Goal: Check status

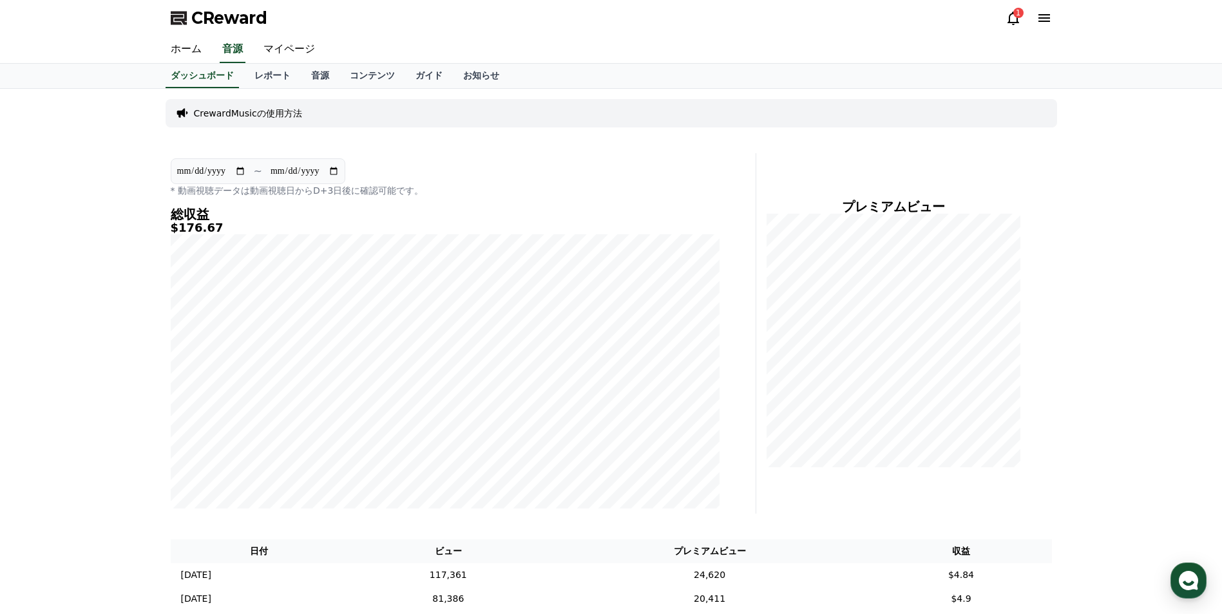
click at [1006, 23] on icon at bounding box center [1012, 17] width 15 height 15
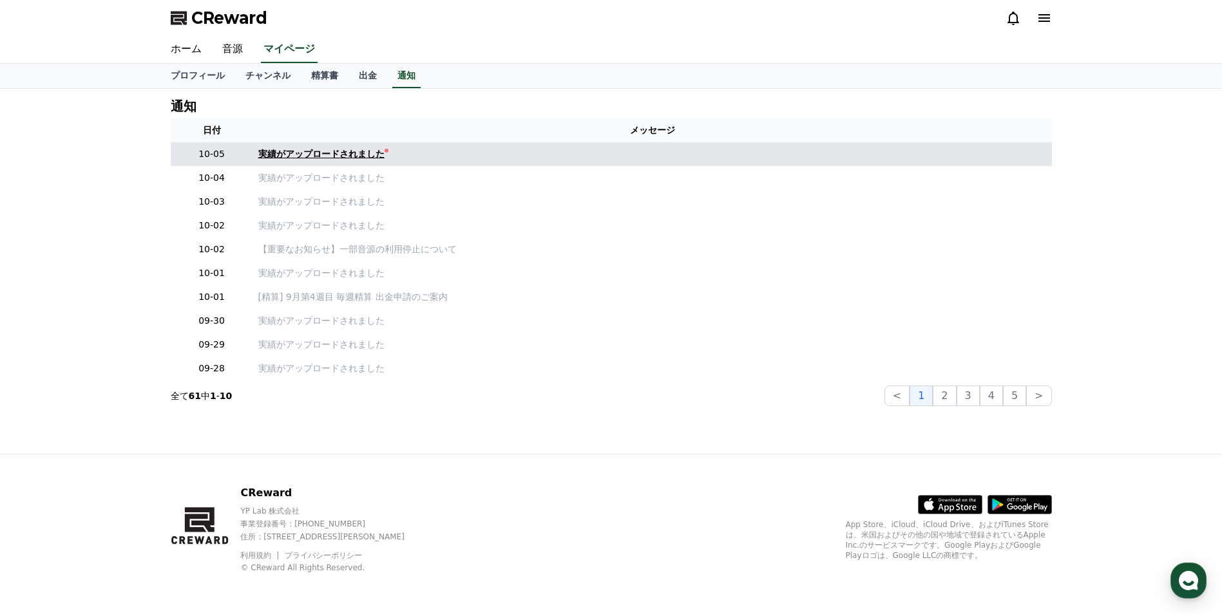
click at [334, 154] on div "実績がアップロードされました" at bounding box center [321, 154] width 126 height 14
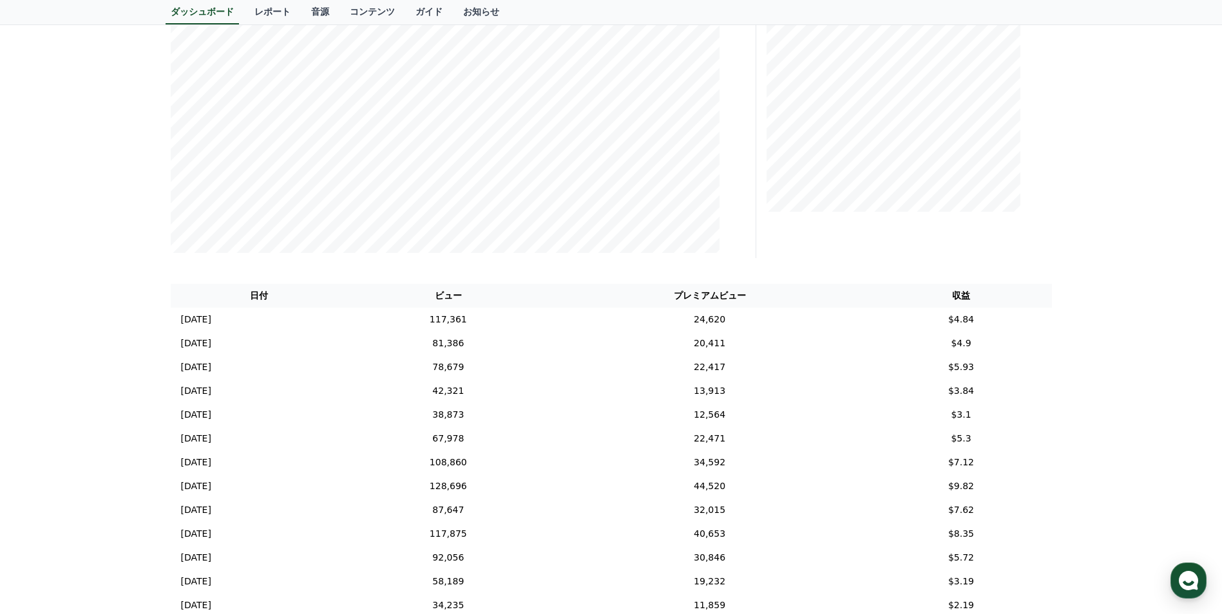
scroll to position [258, 0]
click at [727, 325] on td "24,620" at bounding box center [710, 318] width 322 height 24
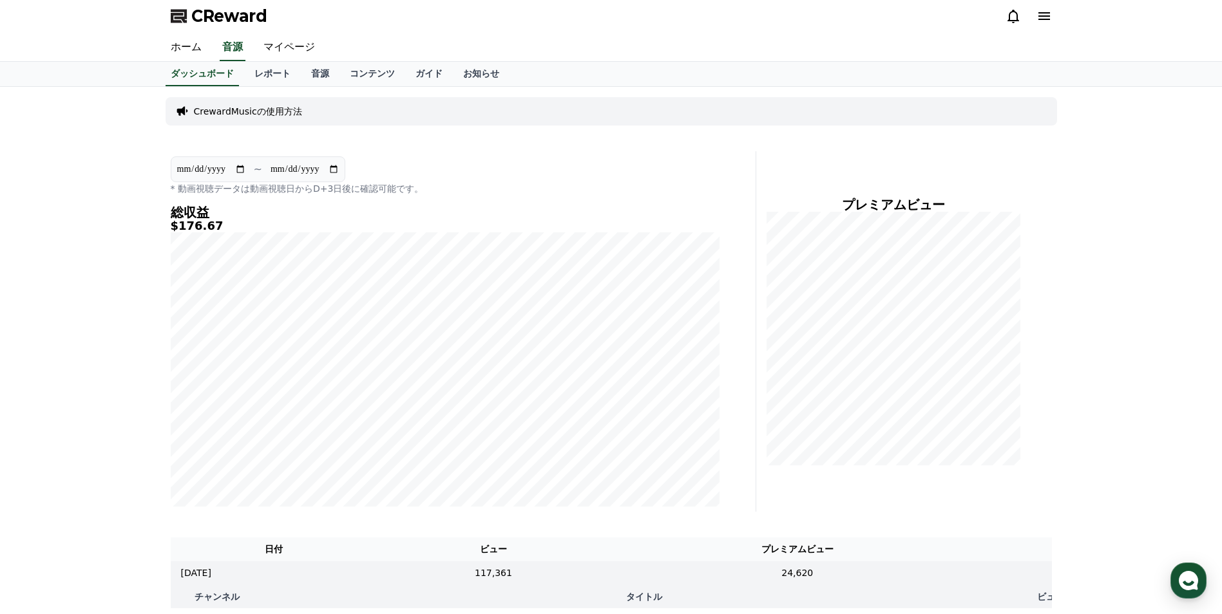
scroll to position [0, 0]
click at [249, 80] on link "レポート" at bounding box center [272, 76] width 57 height 24
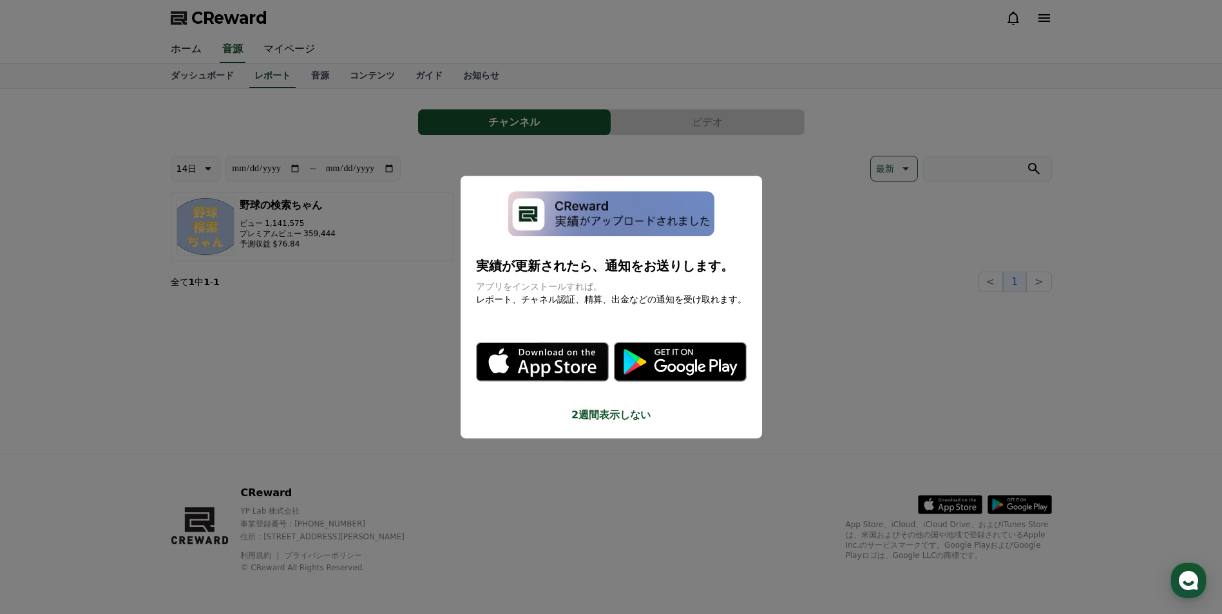
click at [610, 409] on button "2週間表示しない" at bounding box center [611, 415] width 270 height 15
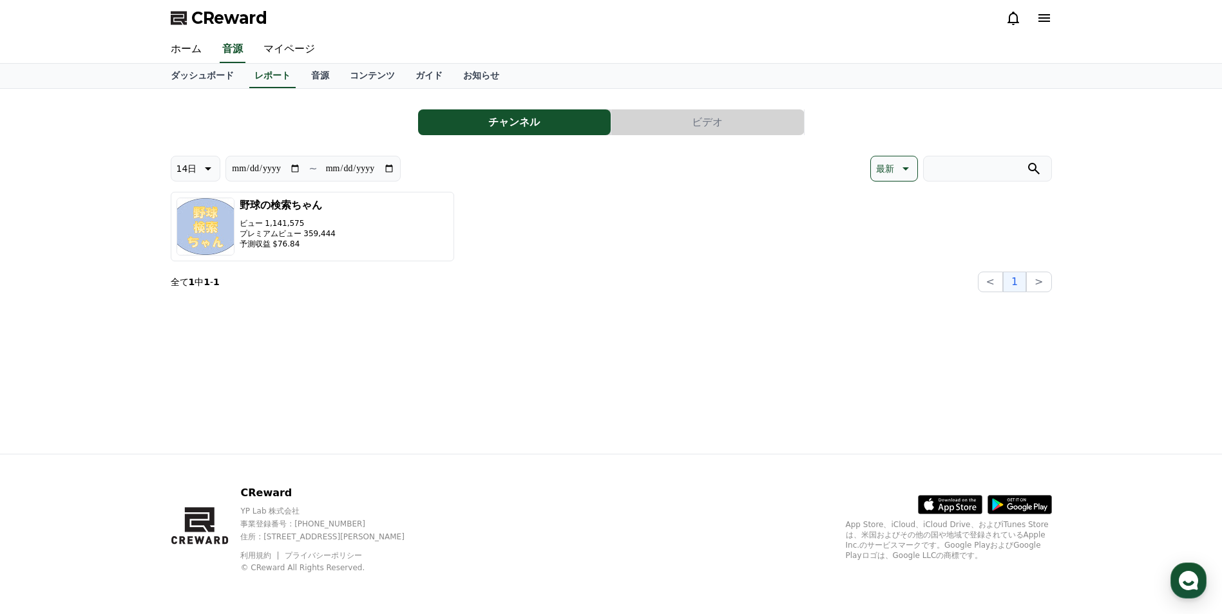
click at [199, 159] on button "14日" at bounding box center [196, 169] width 50 height 26
click at [189, 337] on button "90日" at bounding box center [186, 335] width 31 height 28
type input "**********"
